Goal: Task Accomplishment & Management: Use online tool/utility

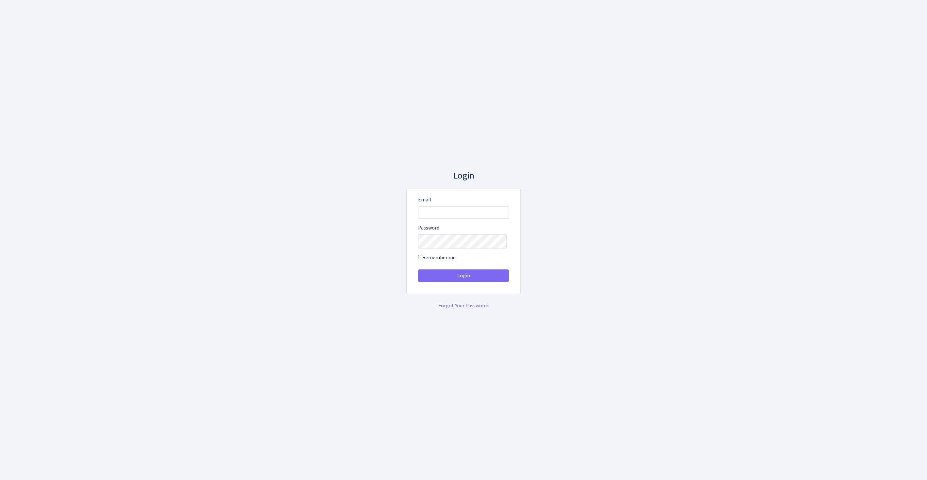
click at [599, 134] on body "Login Email Password Remember me" at bounding box center [463, 240] width 927 height 480
click at [444, 207] on input "Email" at bounding box center [463, 212] width 91 height 12
type input "feitan@bank.com"
click at [464, 278] on button "Login" at bounding box center [463, 275] width 91 height 12
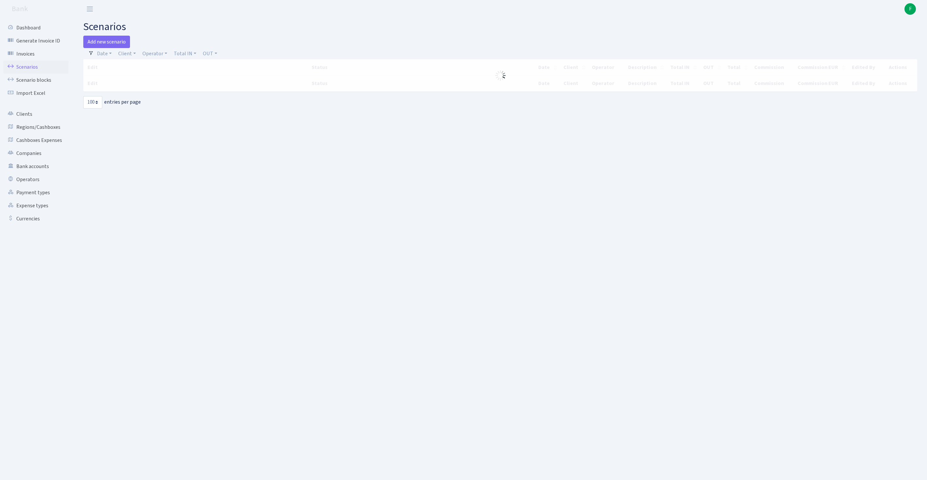
select select "100"
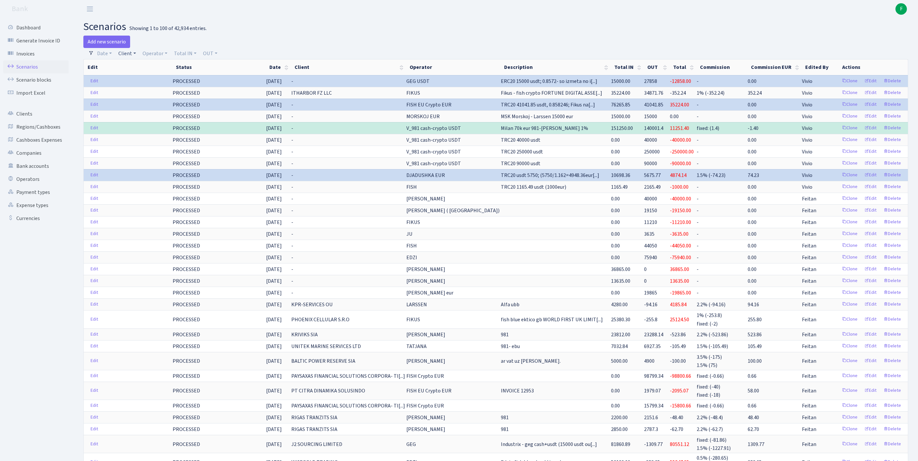
click at [128, 57] on link "Client" at bounding box center [127, 53] width 23 height 11
click at [143, 82] on input "search" at bounding box center [145, 77] width 54 height 10
type input "INTENSE MEDIA"
click at [145, 101] on li "INTENSE MEDIA BALTIC" at bounding box center [145, 92] width 56 height 19
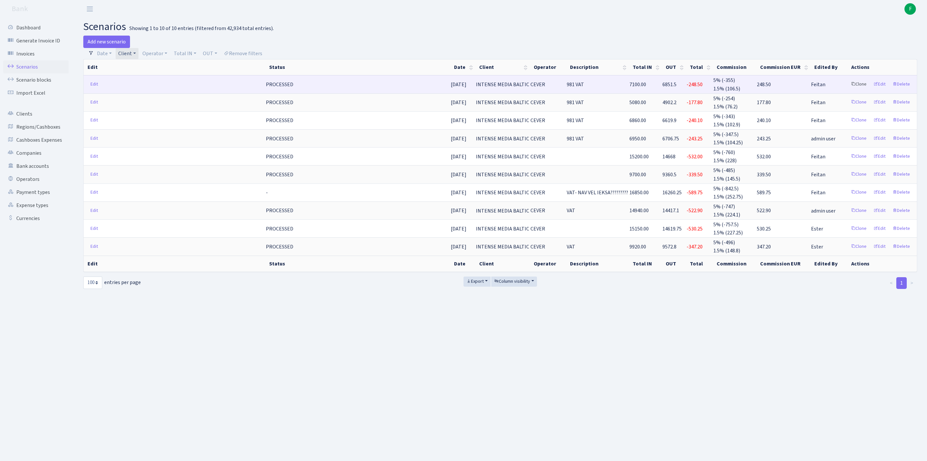
click at [848, 90] on link "Clone" at bounding box center [859, 84] width 22 height 10
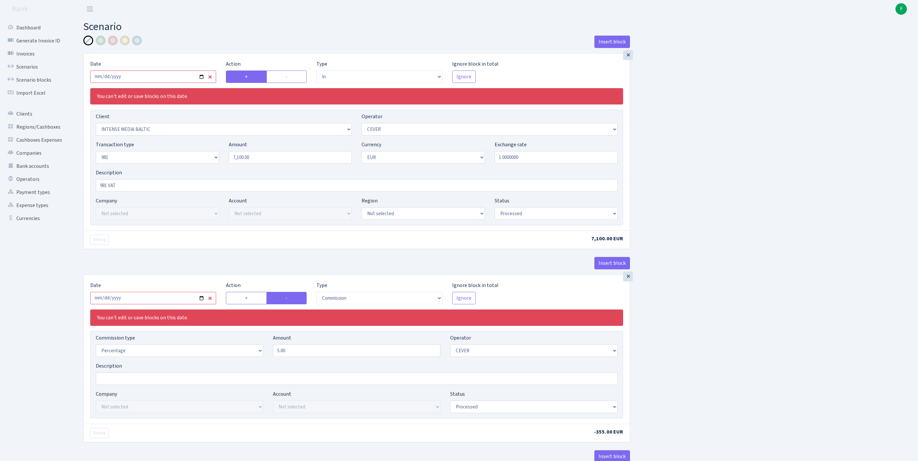
select select "in"
select select "2496"
select select "20"
select select "8"
select select "1"
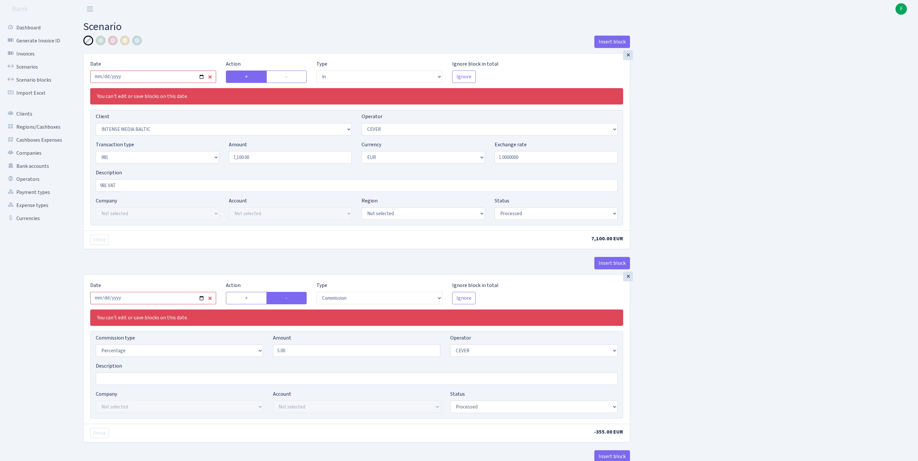
select select "processed"
select select "commission"
select select "20"
select select "processed"
select select "out"
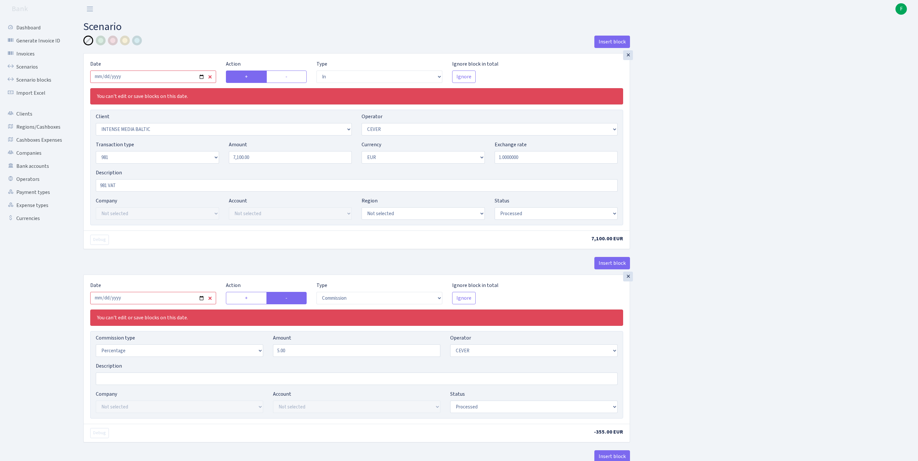
select select "2448"
select select "61"
select select "8"
select select "1"
select select "processed"
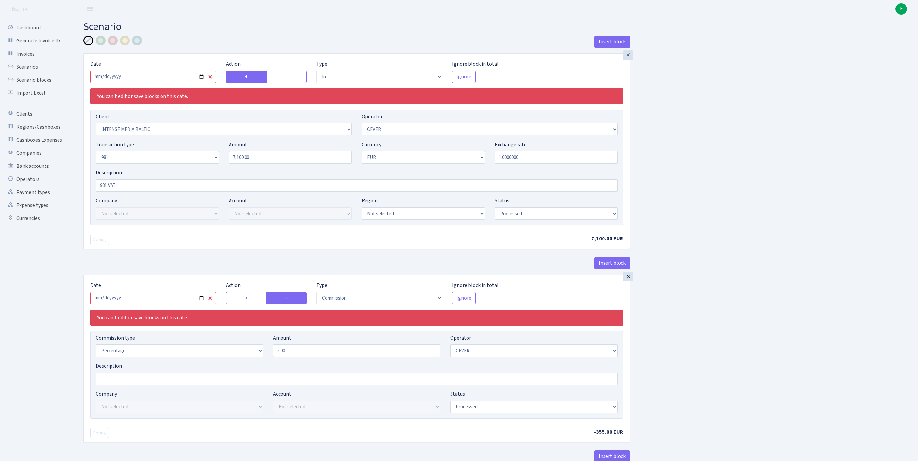
select select "commission"
select select "61"
select select "processed"
click at [182, 81] on input "2025-06-13" at bounding box center [153, 77] width 126 height 12
type input "2025-08-12"
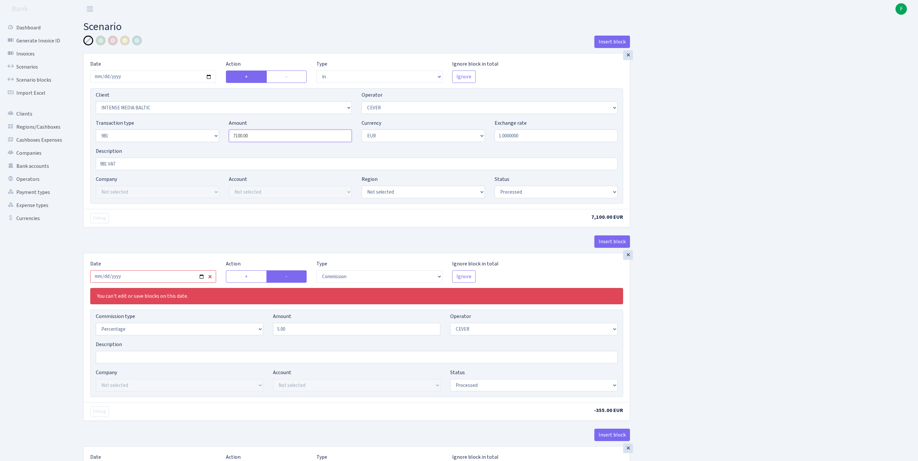
drag, startPoint x: 273, startPoint y: 148, endPoint x: 156, endPoint y: 142, distance: 116.5
click at [156, 142] on div "Transaction type Not selected 981 ELF FISH crypto GIRT IVO dekl MM-BALTIC eur U…" at bounding box center [356, 133] width 531 height 28
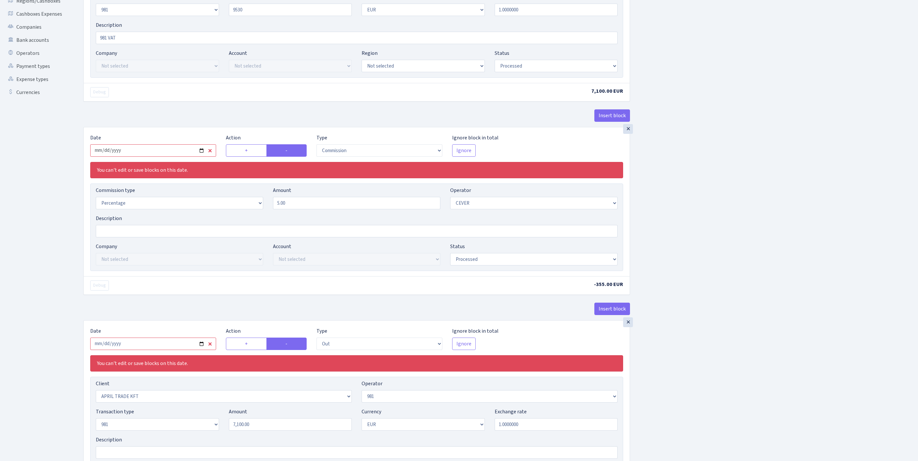
type input "9,530.00"
click at [152, 157] on input "2025-06-13" at bounding box center [153, 150] width 126 height 12
type input "2025-08-12"
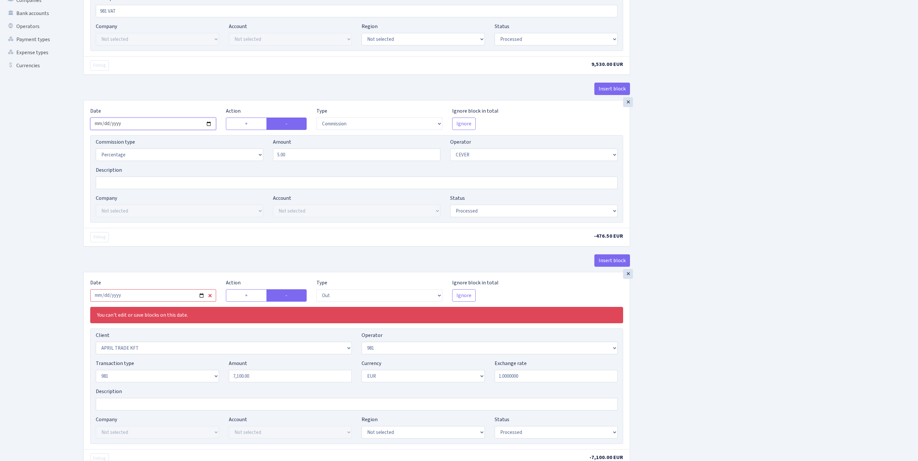
scroll to position [410, 0]
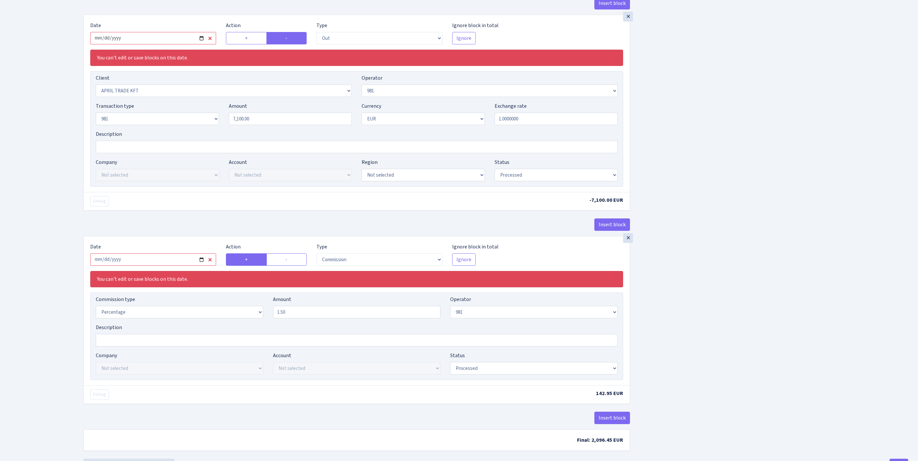
click at [173, 44] on input "2025-06-13" at bounding box center [153, 38] width 126 height 12
type input "2025-08-12"
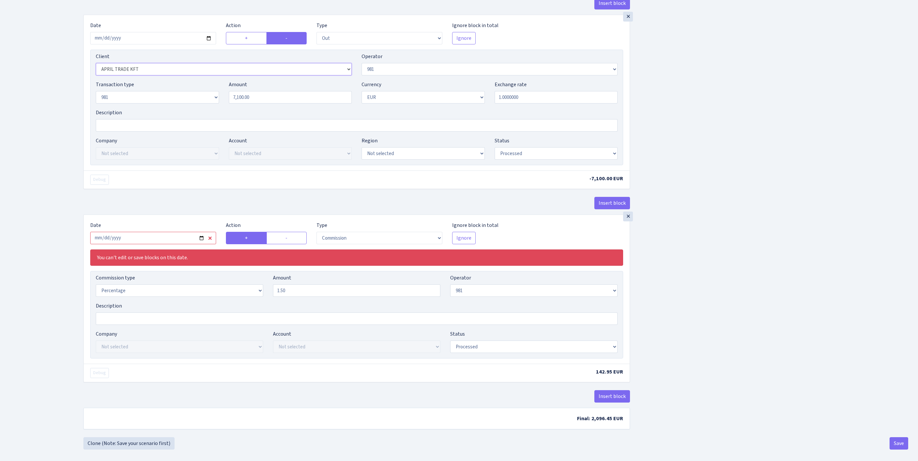
select select "1554"
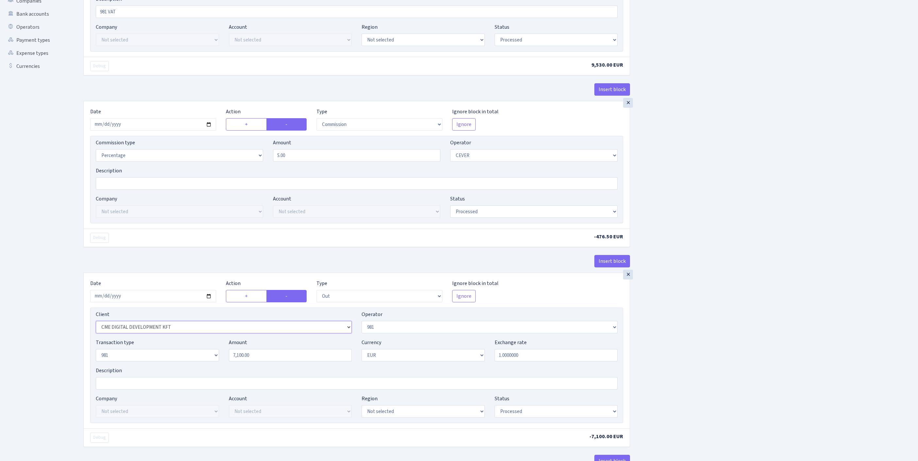
scroll to position [36, 0]
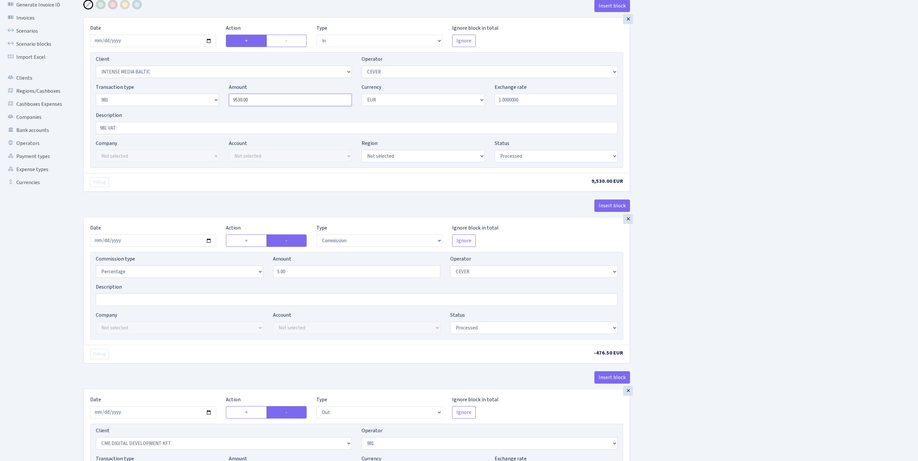
drag, startPoint x: 265, startPoint y: 112, endPoint x: 192, endPoint y: 108, distance: 73.3
click at [192, 108] on div "Transaction type Not selected 981 ELF FISH crypto GIRT IVO dekl MM-BALTIC eur U…" at bounding box center [356, 97] width 531 height 28
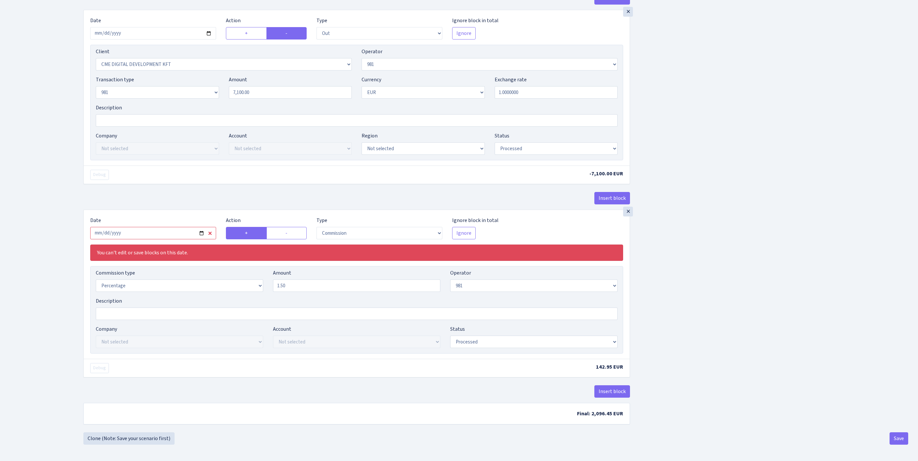
scroll to position [474, 0]
type input "9,530.00"
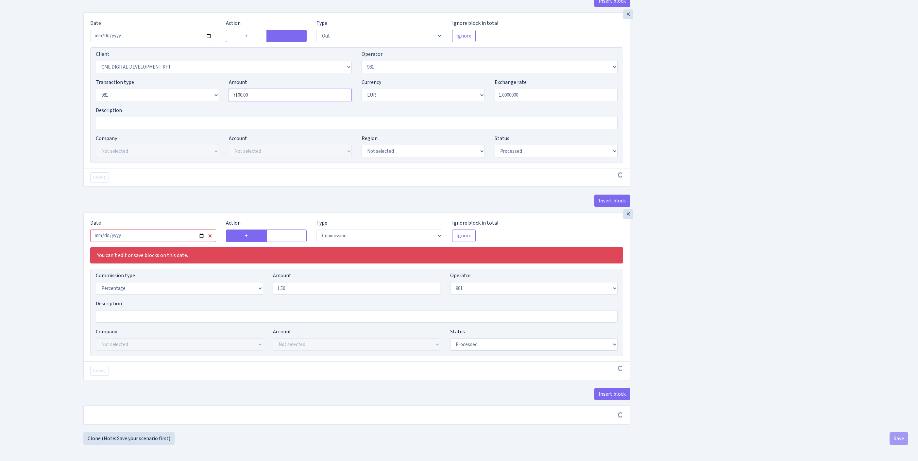
drag, startPoint x: 267, startPoint y: 97, endPoint x: 181, endPoint y: 84, distance: 87.3
click at [181, 84] on div "Transaction type Not selected 981 ELF FISH crypto GIRT IVO dekl MM-BALTIC eur U…" at bounding box center [356, 92] width 531 height 28
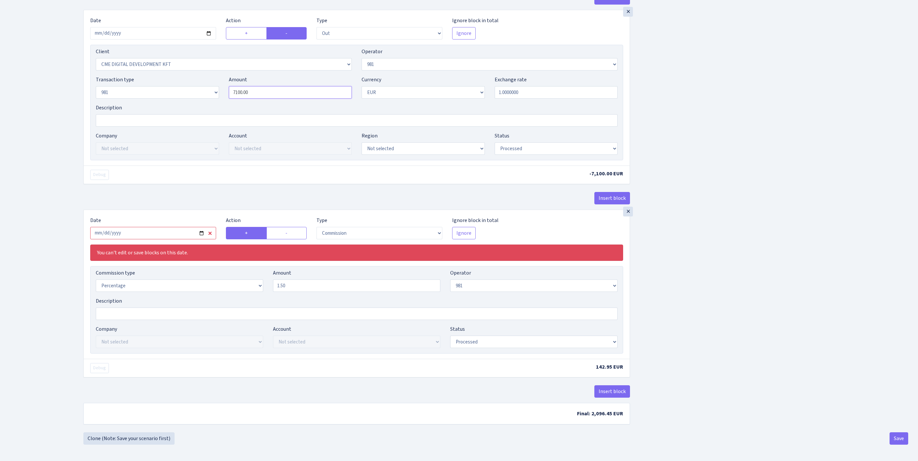
paste input "953"
type input "9,530.00"
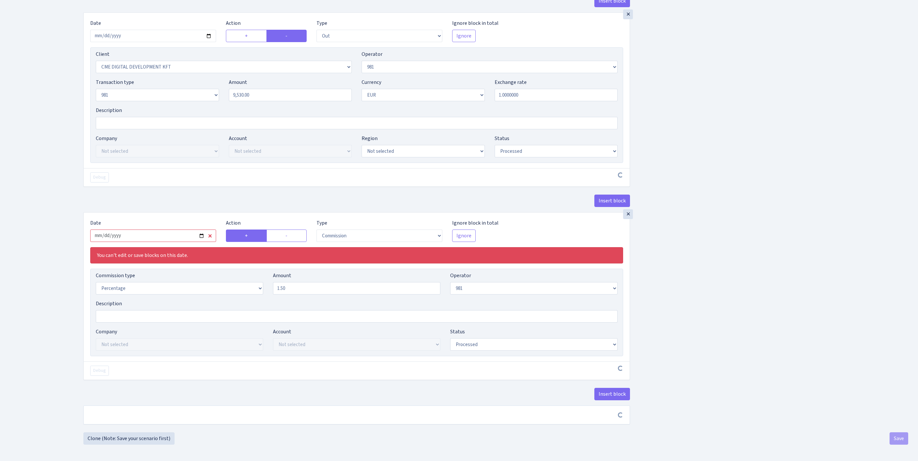
click at [165, 230] on input "2025-06-13" at bounding box center [153, 236] width 126 height 12
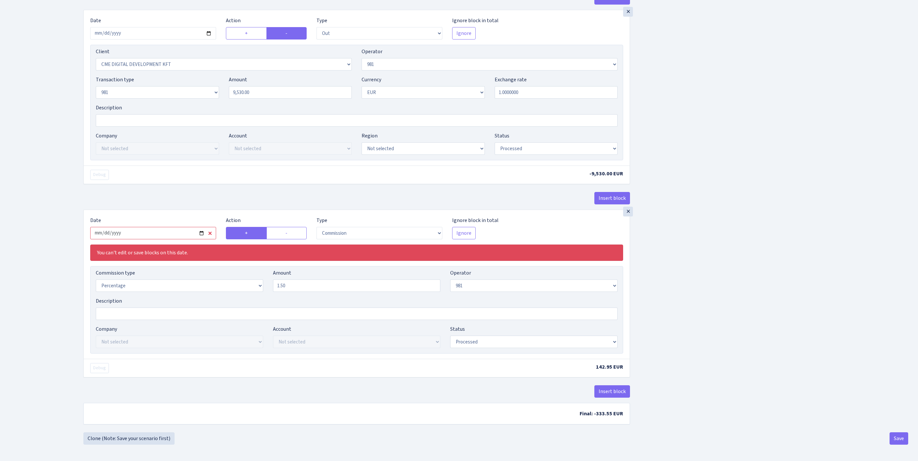
type input "2025-08-12"
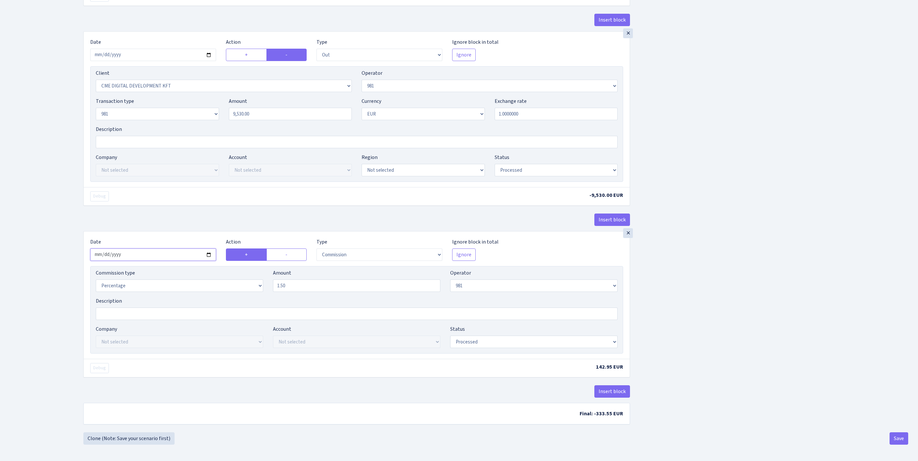
scroll to position [503, 0]
click at [892, 437] on button "Save" at bounding box center [898, 439] width 19 height 12
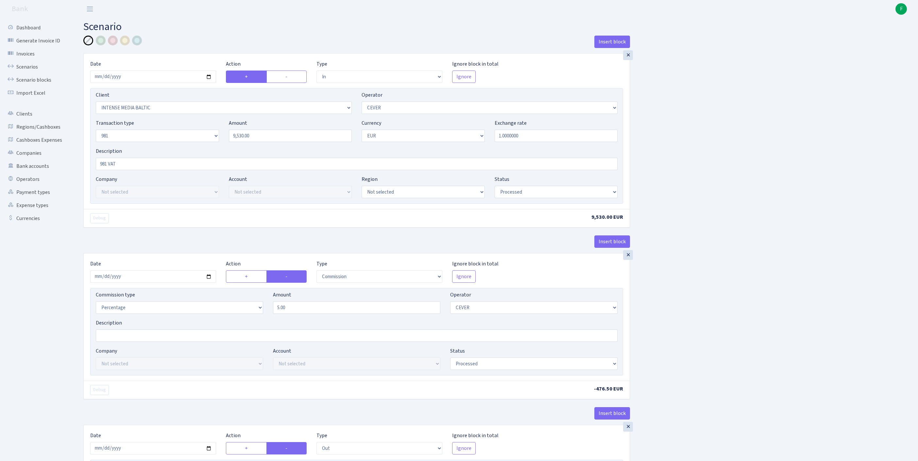
select select "in"
select select "2496"
select select "20"
select select "8"
select select "1"
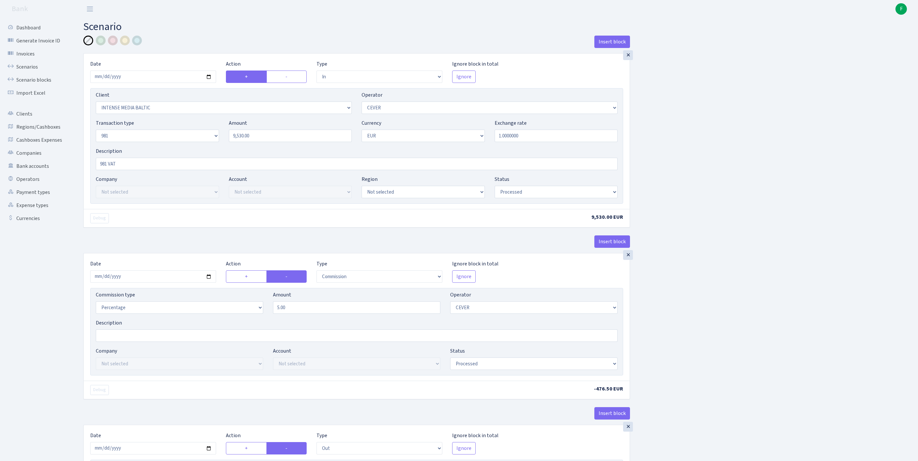
select select "processed"
select select "commission"
select select "20"
select select "processed"
select select "out"
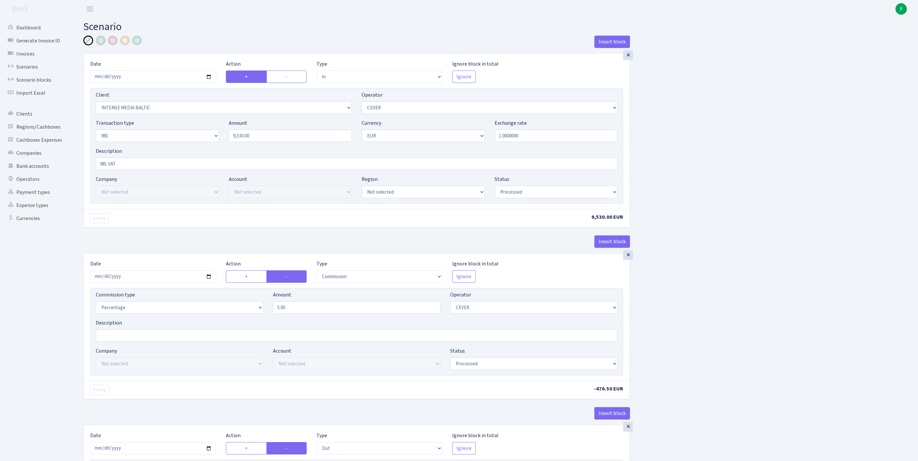
select select "1554"
select select "61"
select select "8"
select select "1"
select select "processed"
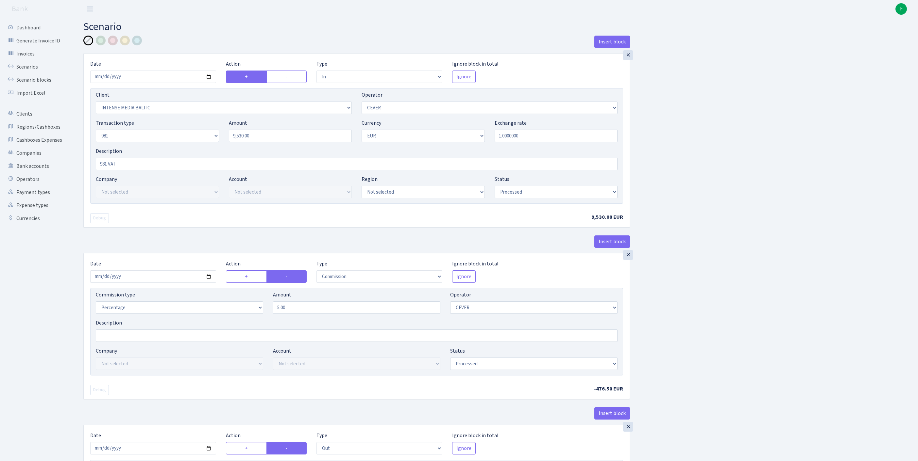
select select "commission"
select select "61"
select select "processed"
click at [35, 71] on link "Scenarios" at bounding box center [35, 66] width 65 height 13
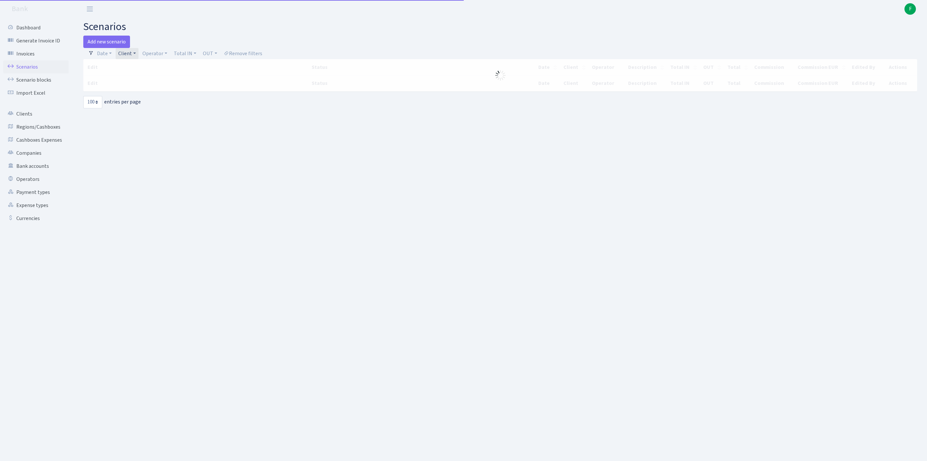
select select "100"
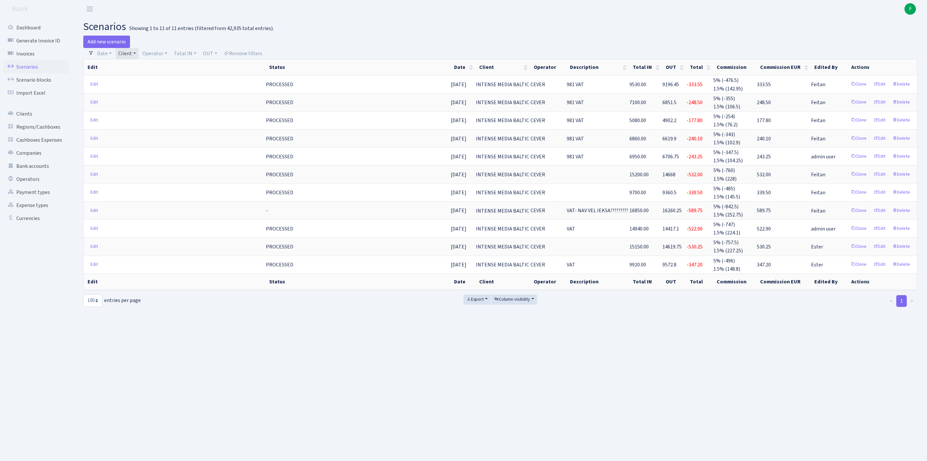
click at [139, 57] on link "Client" at bounding box center [127, 53] width 23 height 11
click at [163, 69] on span "× INTENSE MEDIA BALTIC" at bounding box center [141, 65] width 43 height 7
click at [139, 54] on link "Client" at bounding box center [127, 53] width 23 height 11
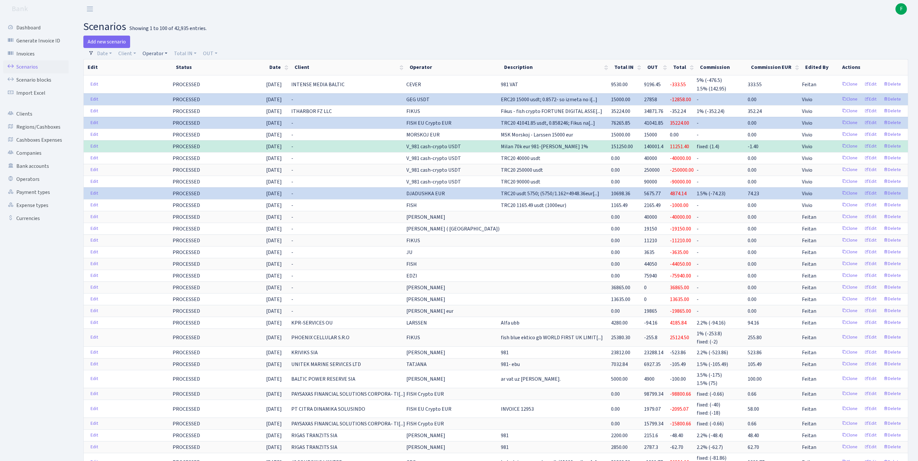
click at [160, 55] on link "Operator" at bounding box center [155, 53] width 30 height 11
click at [183, 76] on input "search" at bounding box center [169, 77] width 54 height 10
type input "CEVER"
click at [180, 95] on li "CEVER" at bounding box center [169, 88] width 56 height 11
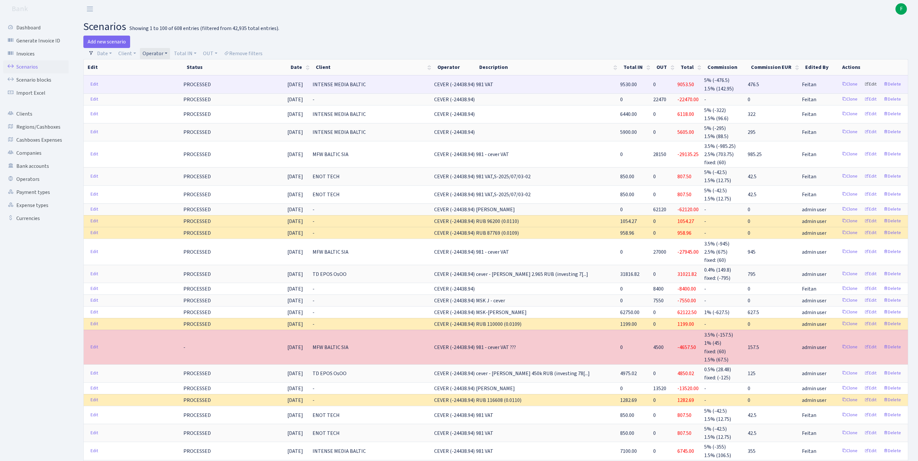
click at [861, 90] on link "Edit" at bounding box center [870, 84] width 18 height 10
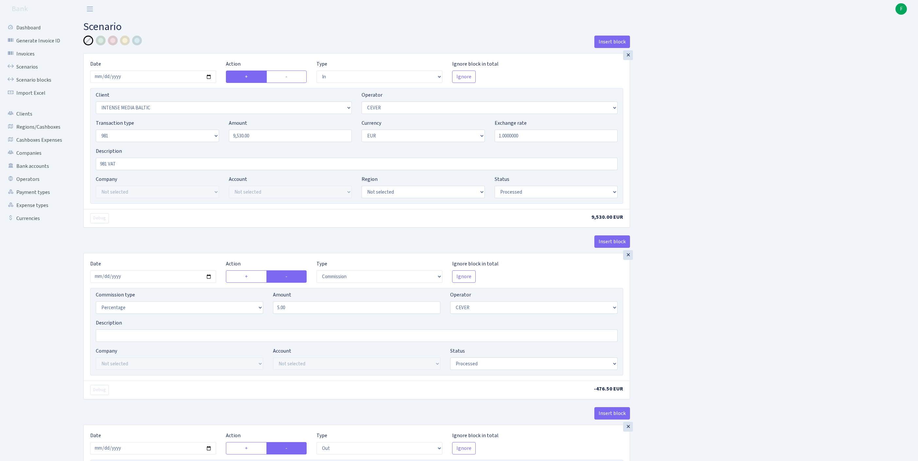
select select "in"
select select "2496"
select select "20"
select select "8"
select select "1"
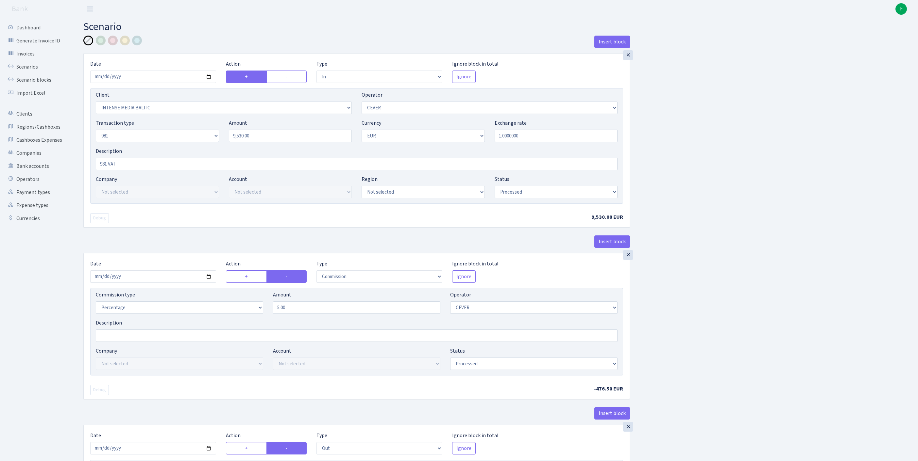
select select "processed"
select select "commission"
select select "20"
select select "processed"
select select "out"
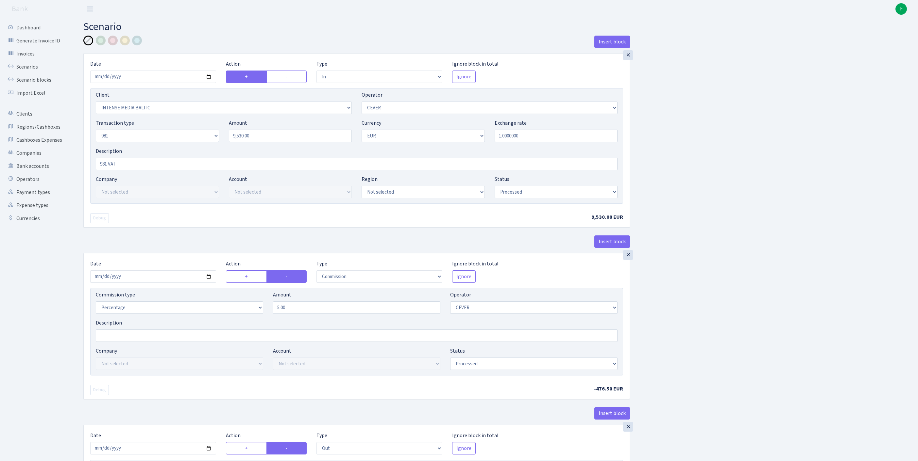
select select "1554"
select select "61"
select select "8"
select select "1"
select select "processed"
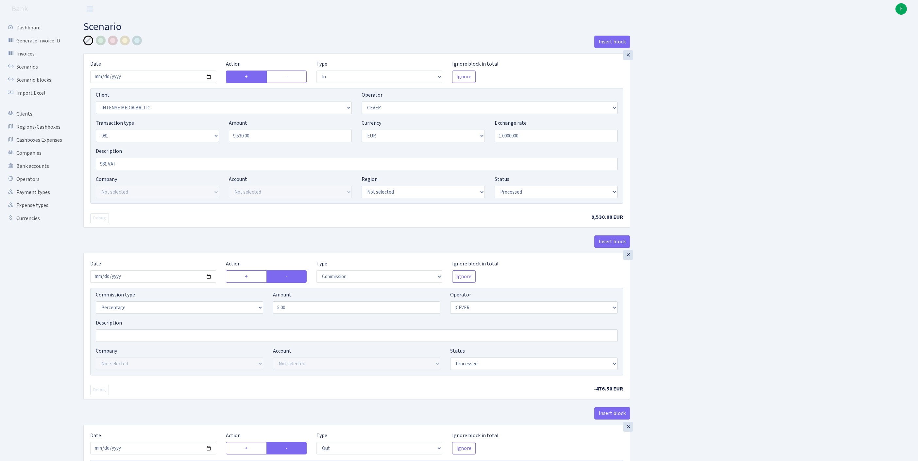
select select "commission"
select select "61"
select select "processed"
click at [152, 170] on input "981 VAT" at bounding box center [357, 164] width 522 height 12
type input "981 VAT (PEC IEPRIEKSEJAS IZDOSANAS CEVERS IR PA 0)"
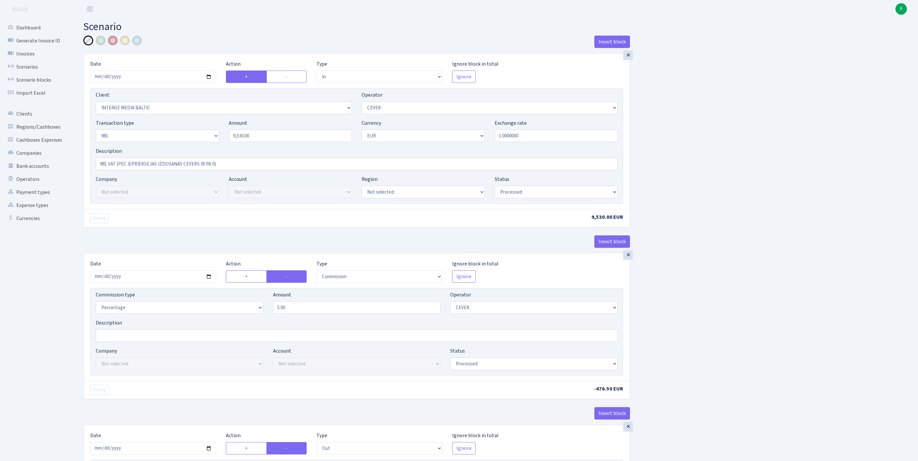
click at [112, 41] on div at bounding box center [113, 41] width 10 height 10
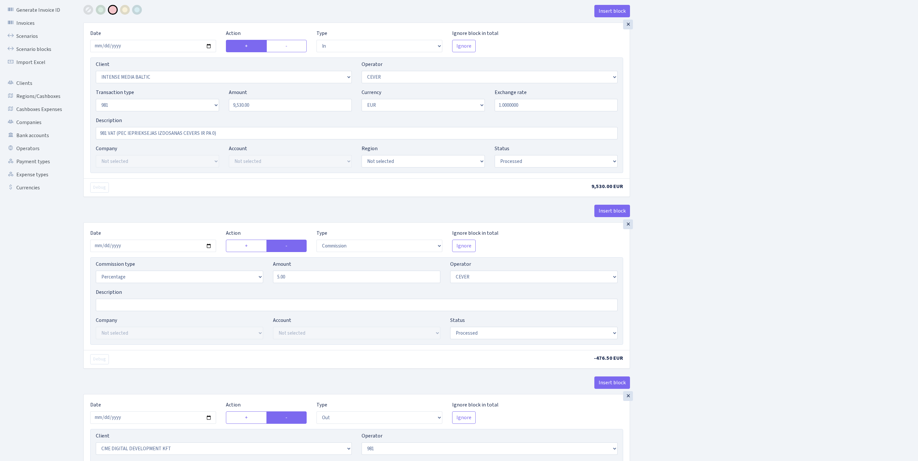
scroll to position [503, 0]
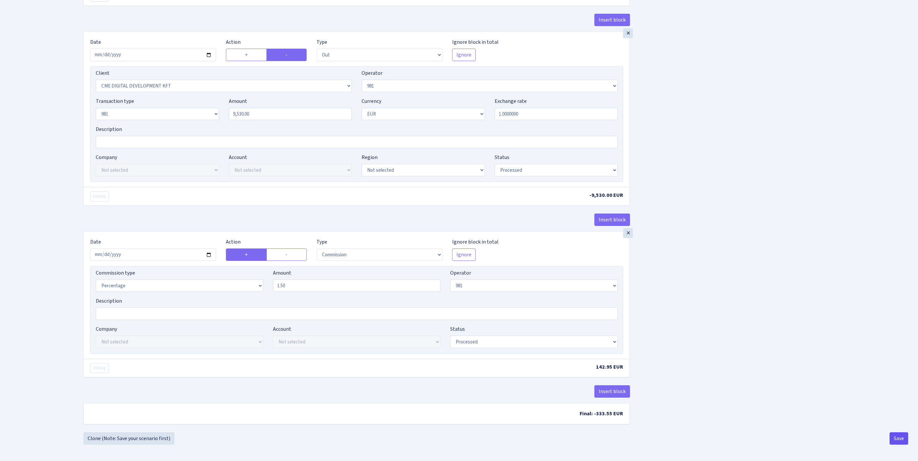
click at [893, 440] on button "Save" at bounding box center [898, 439] width 19 height 12
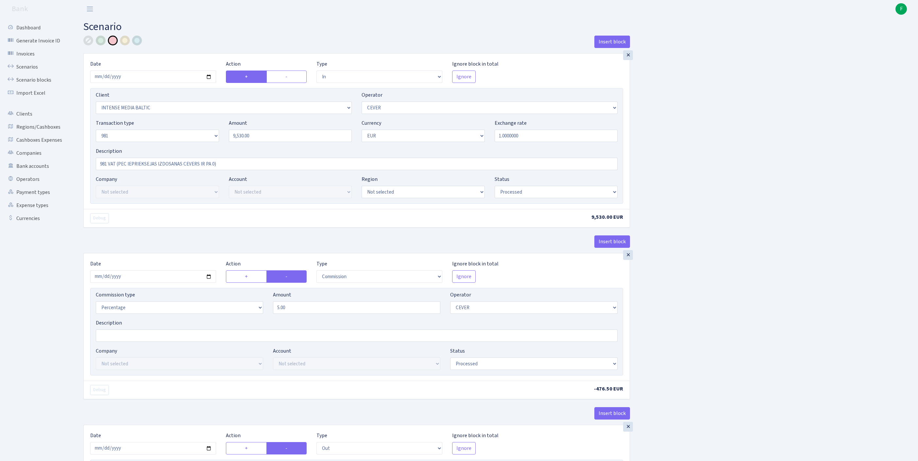
select select "in"
select select "2496"
select select "20"
select select "8"
select select "1"
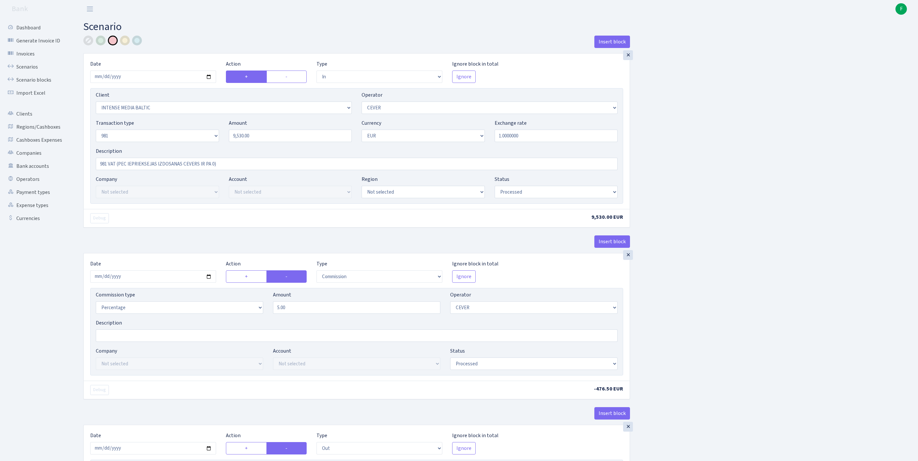
select select "processed"
select select "commission"
select select "20"
select select "processed"
select select "out"
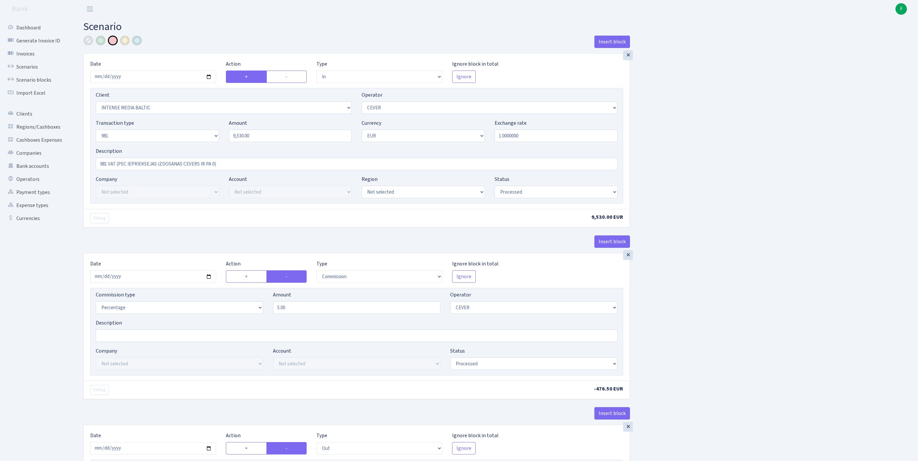
select select "1554"
select select "61"
select select "8"
select select "1"
select select "processed"
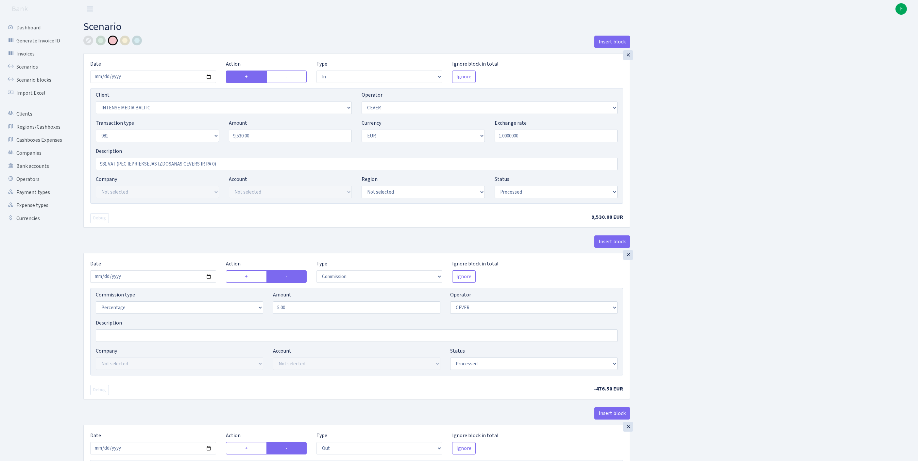
select select "commission"
select select "61"
select select "processed"
click at [32, 71] on link "Scenarios" at bounding box center [35, 66] width 65 height 13
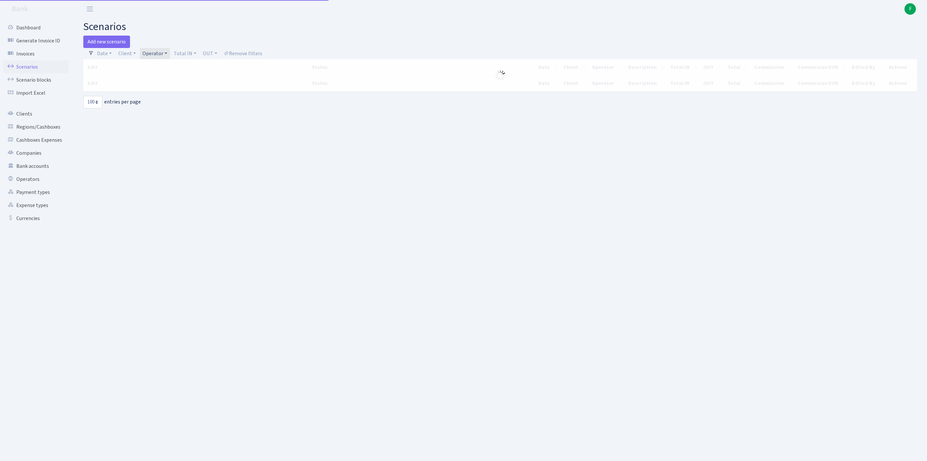
select select "100"
